Goal: Navigation & Orientation: Find specific page/section

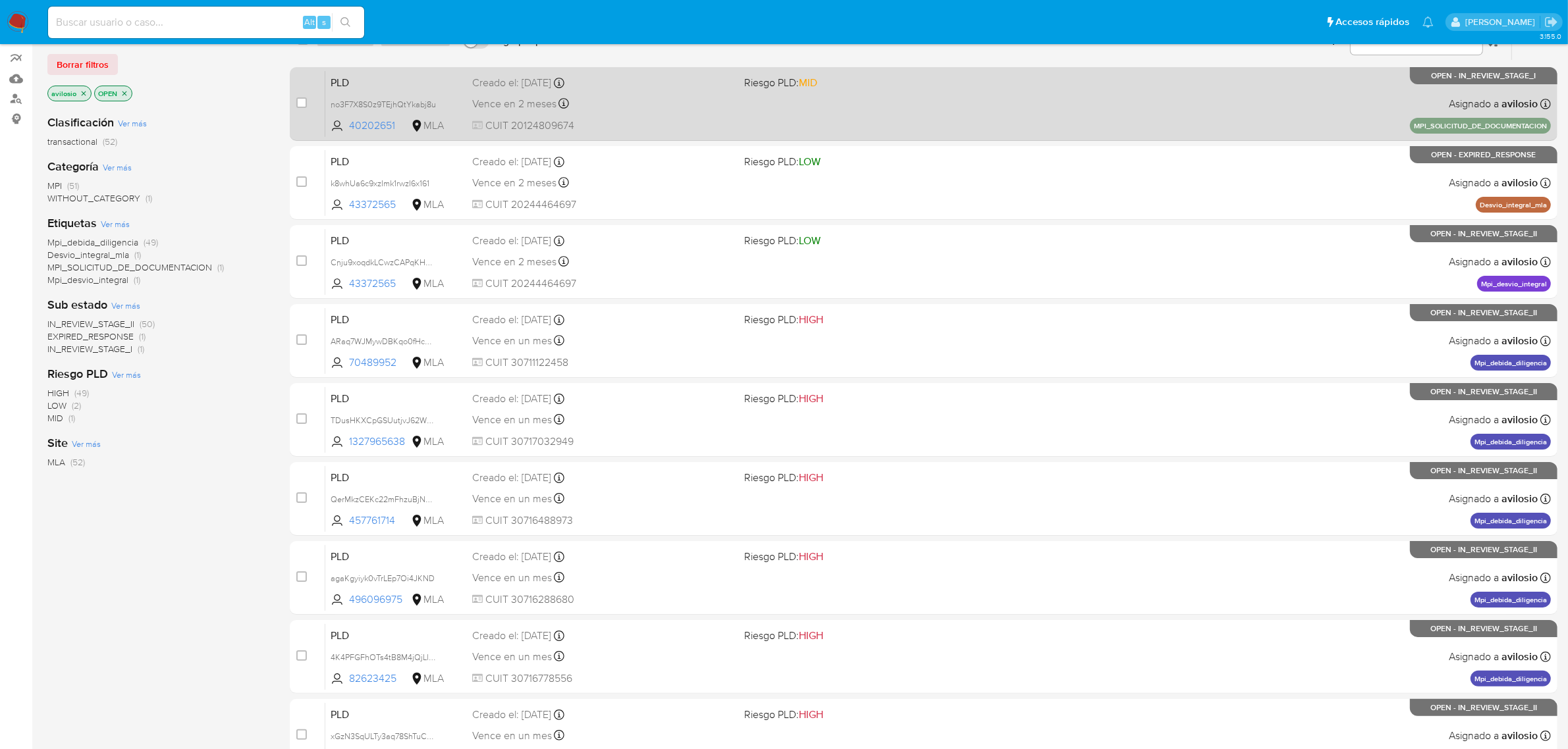
scroll to position [288, 0]
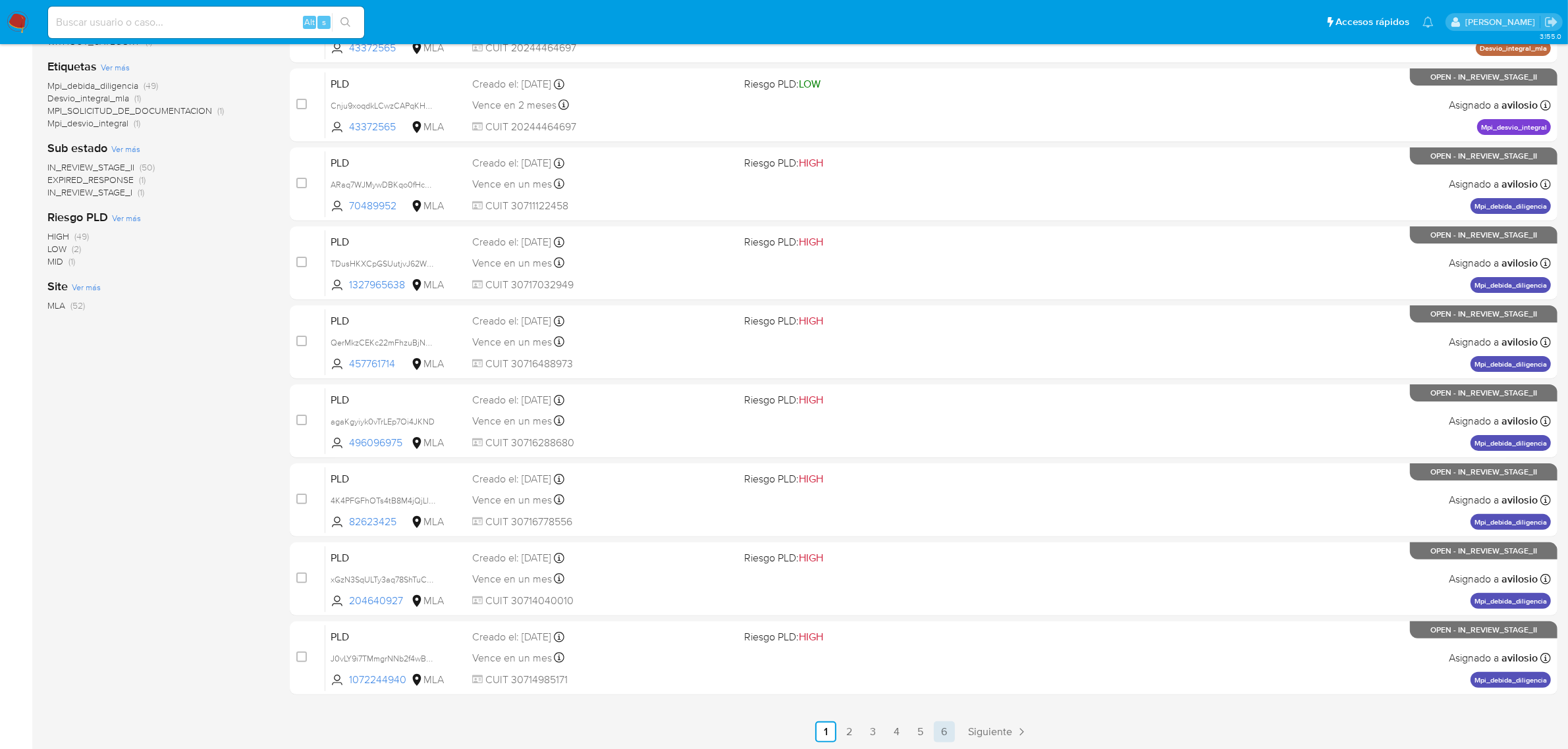
click at [948, 735] on link "6" at bounding box center [944, 732] width 21 height 21
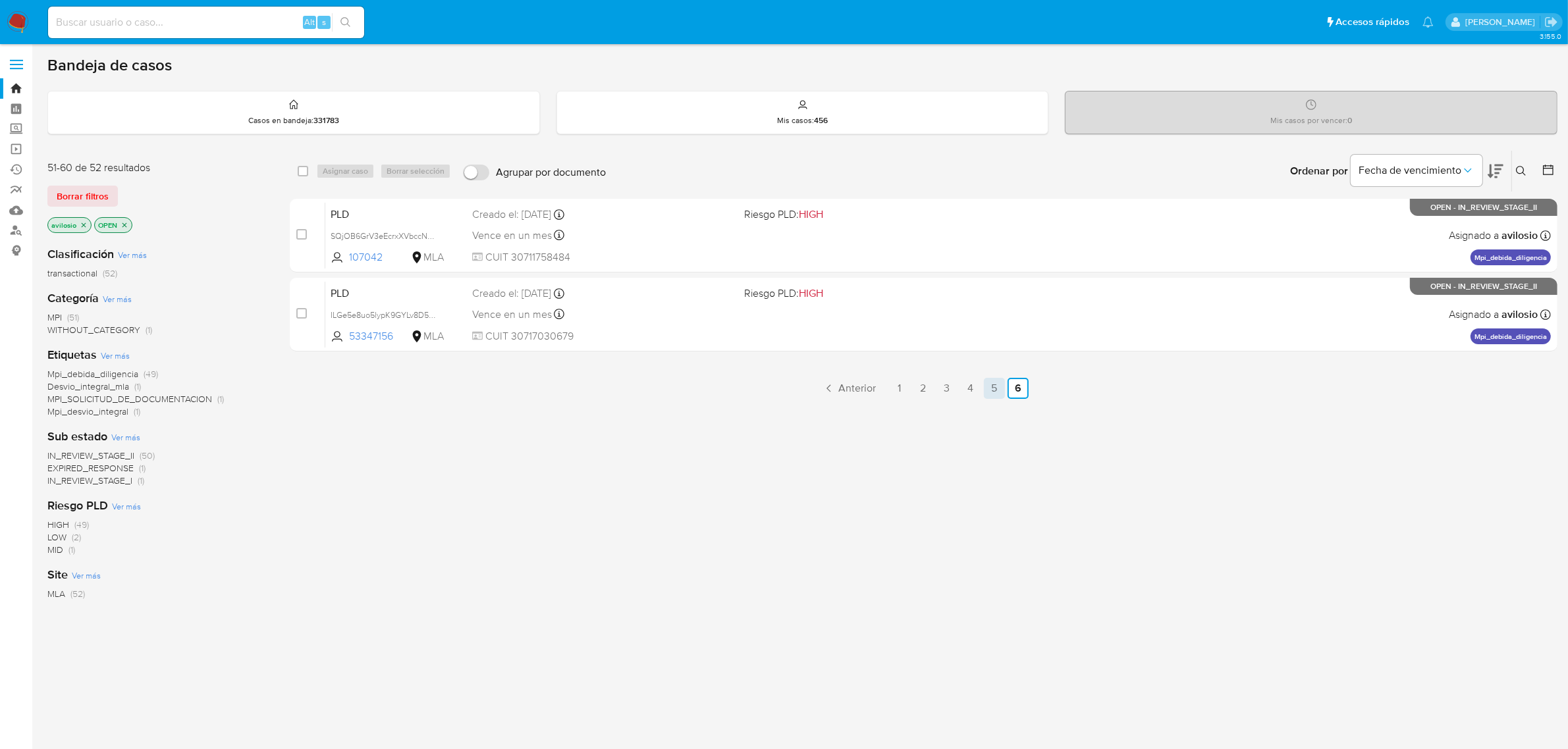
click at [991, 385] on link "5" at bounding box center [994, 388] width 21 height 21
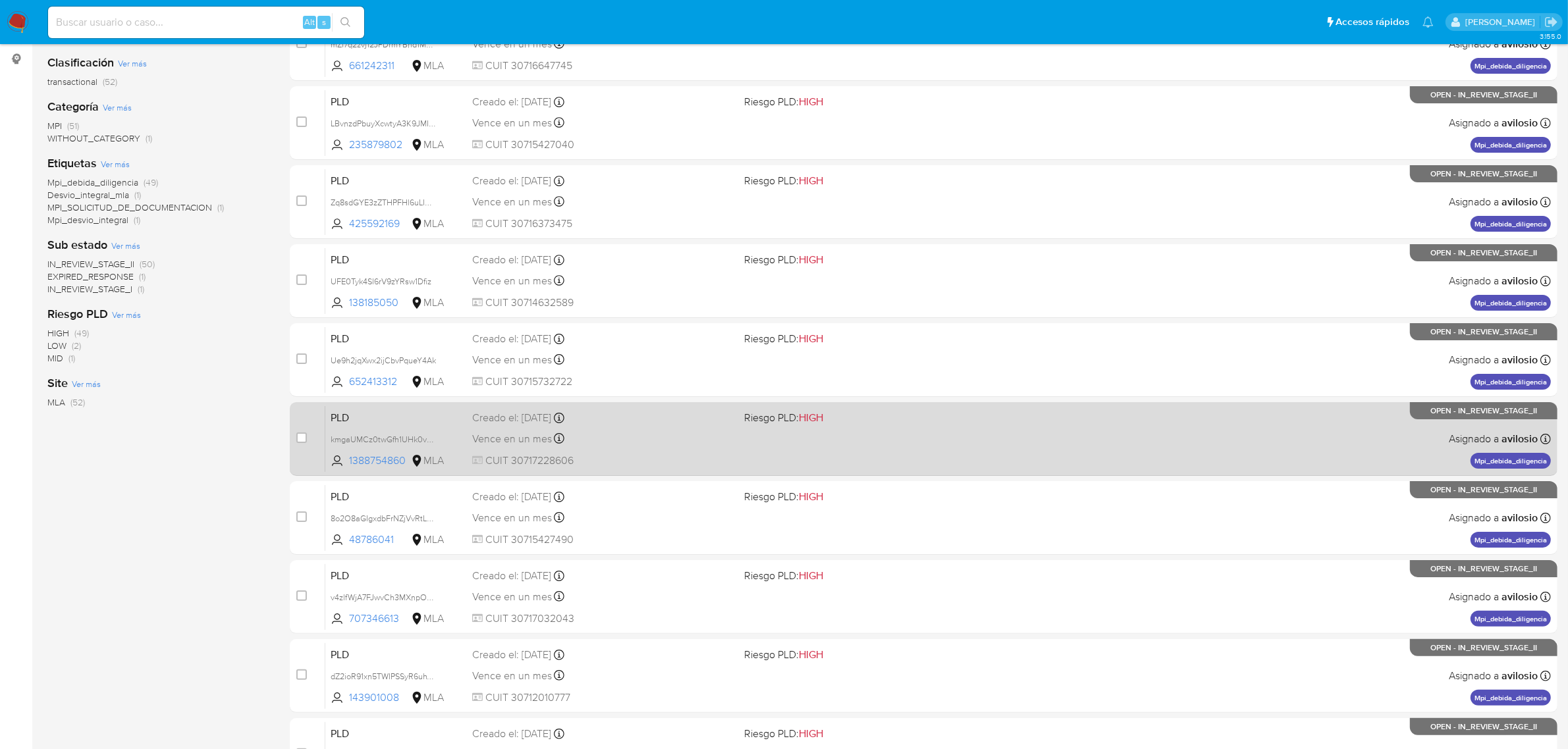
scroll to position [288, 0]
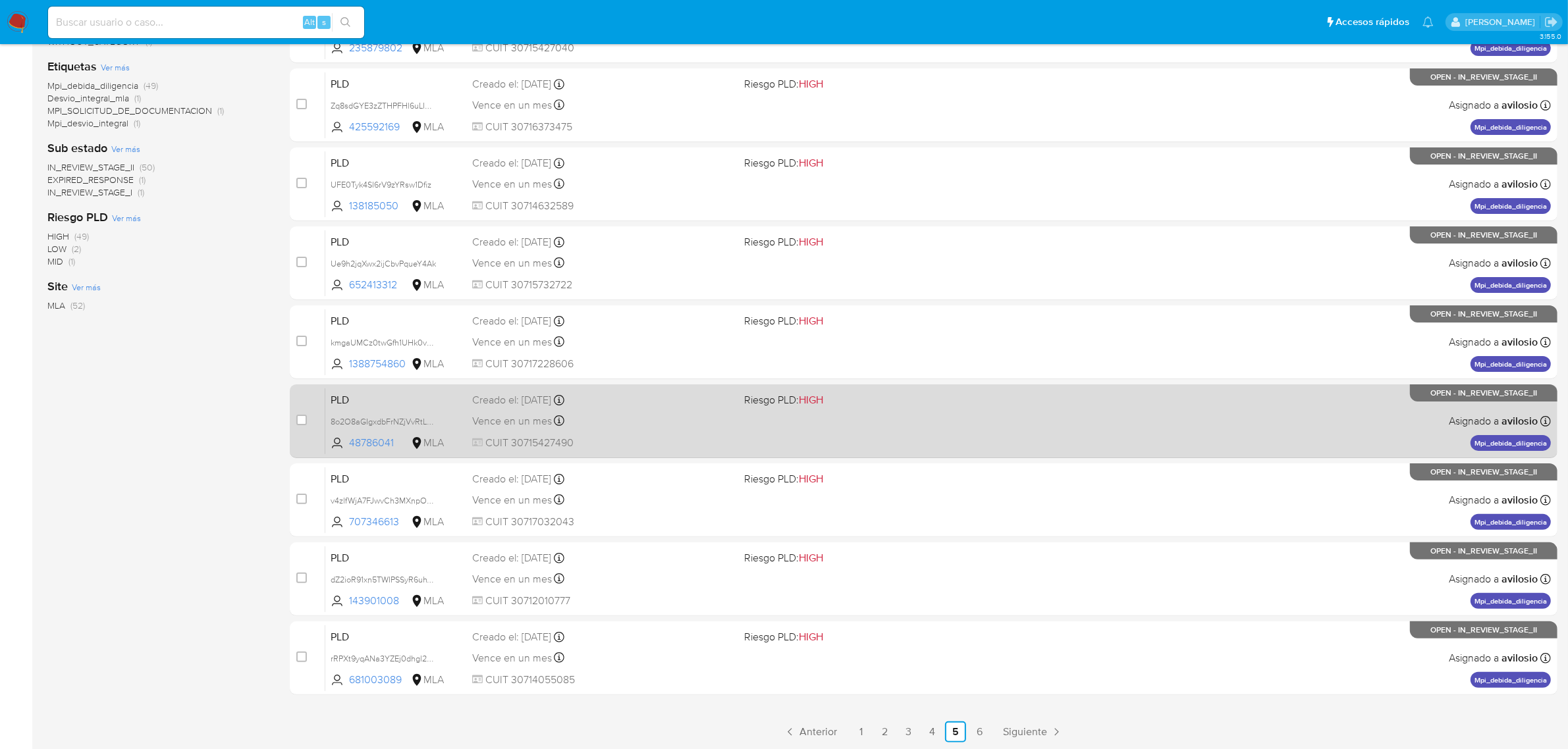
click at [928, 735] on link "4" at bounding box center [931, 732] width 21 height 21
